Goal: Information Seeking & Learning: Learn about a topic

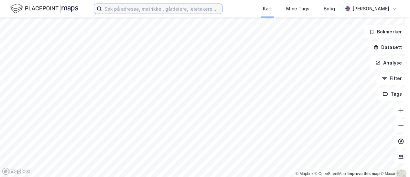
click at [119, 7] on input at bounding box center [162, 9] width 120 height 10
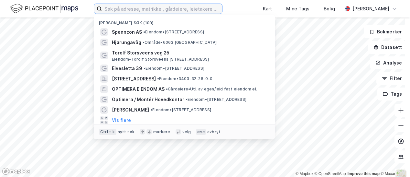
scroll to position [4, 0]
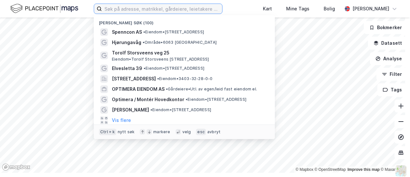
paste input "[STREET_ADDRESS]"
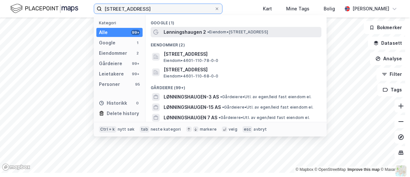
type input "[STREET_ADDRESS]"
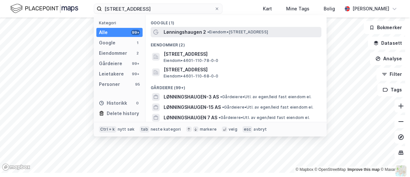
click at [184, 29] on span "Lønningshaugen 2" at bounding box center [185, 32] width 42 height 8
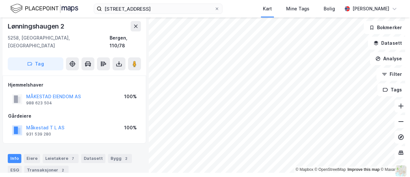
click at [125, 81] on div "© Mapbox © OpenStreetMap Improve this map © [STREET_ADDRESS] Tag Hjemmelshaver …" at bounding box center [205, 92] width 410 height 159
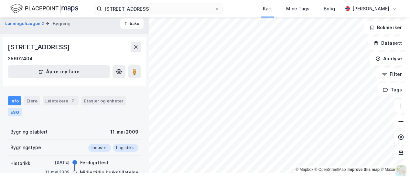
click at [12, 113] on div "ESG" at bounding box center [15, 112] width 14 height 8
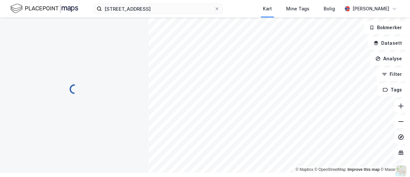
scroll to position [1, 0]
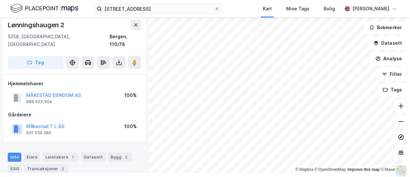
scroll to position [1, 0]
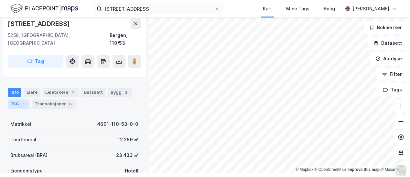
click at [22, 100] on div "ESG 1" at bounding box center [19, 103] width 22 height 9
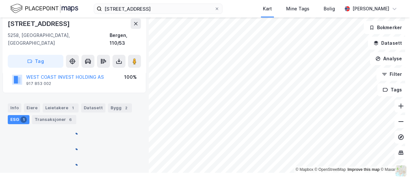
scroll to position [66, 0]
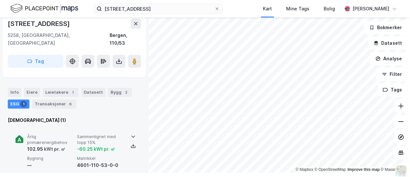
click at [65, 134] on span "Årlig primærenergibehov" at bounding box center [50, 139] width 47 height 11
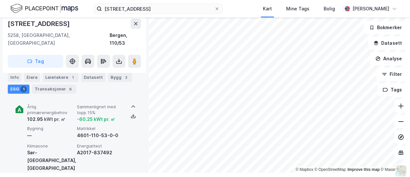
scroll to position [131, 0]
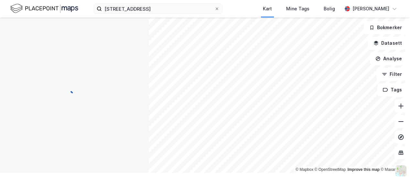
scroll to position [131, 0]
